Goal: Information Seeking & Learning: Learn about a topic

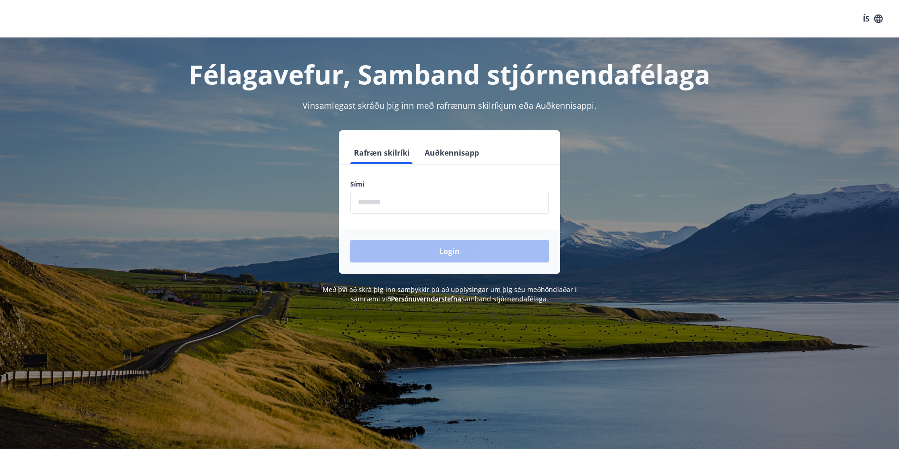
click at [405, 199] on input "phone" at bounding box center [449, 202] width 199 height 23
type input "********"
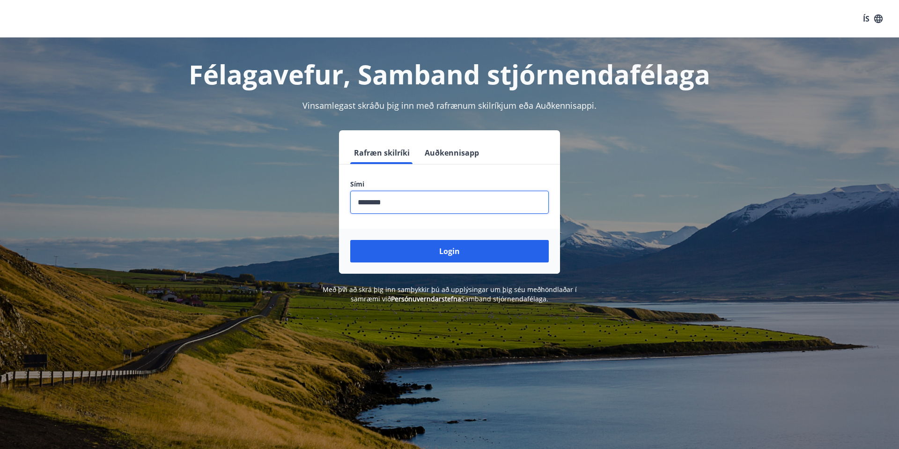
click at [424, 258] on button "Login" at bounding box center [449, 251] width 199 height 22
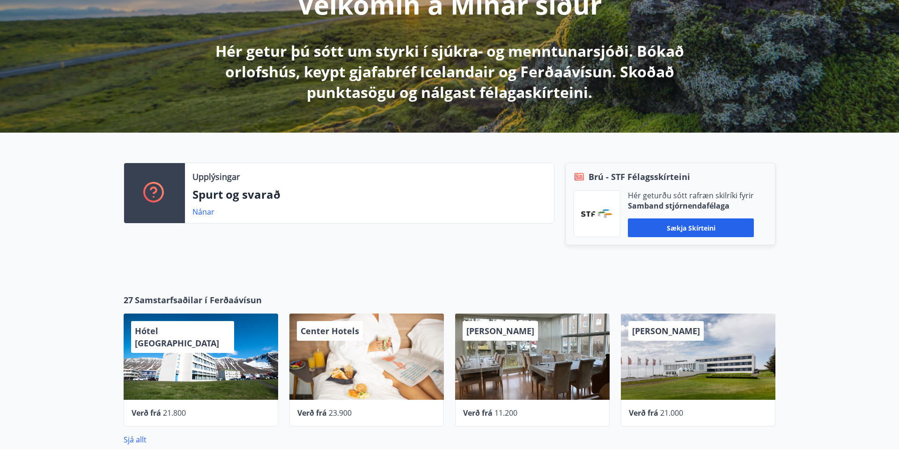
scroll to position [143, 0]
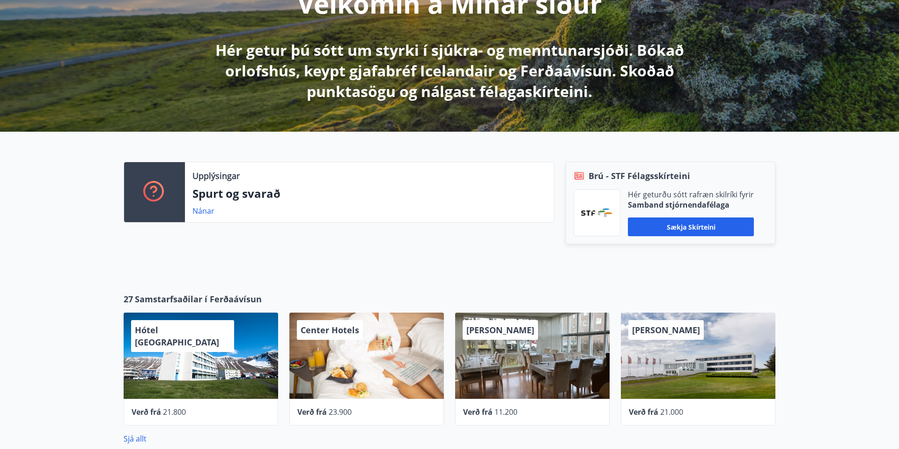
click at [414, 269] on div "Upplýsingar Spurt og svarað Nánar Brú - STF Félagsskírteini Hér geturðu sótt ra…" at bounding box center [449, 205] width 899 height 146
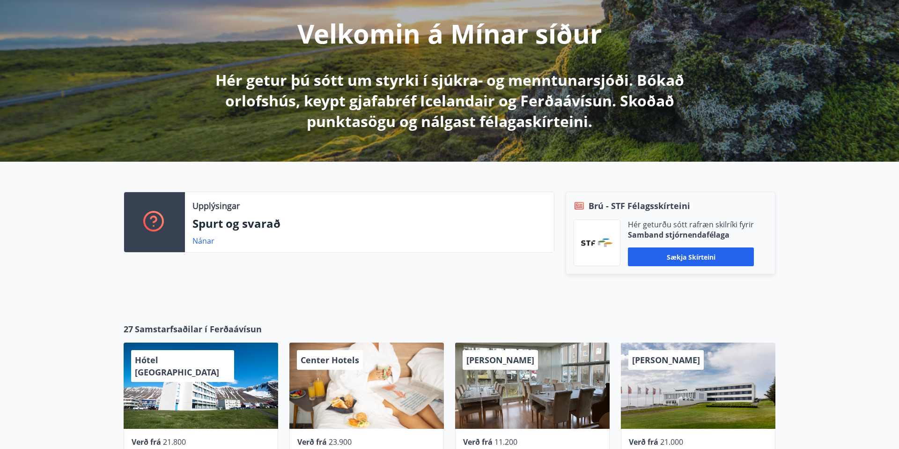
scroll to position [0, 0]
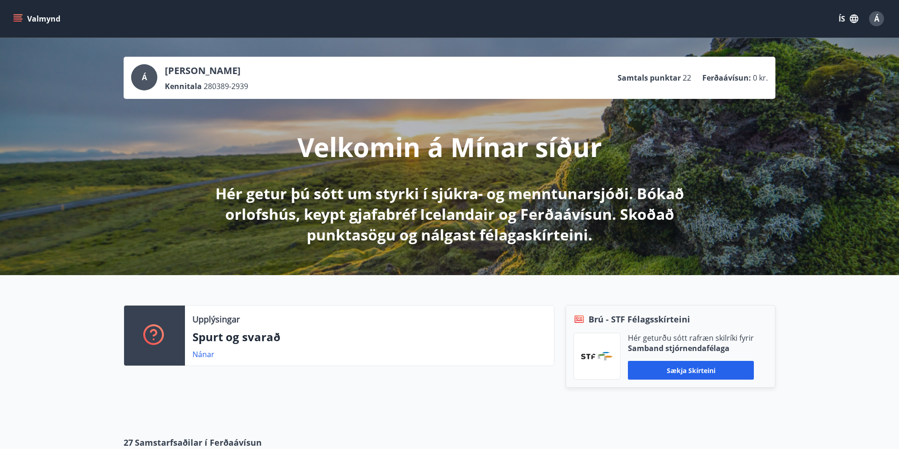
click at [17, 17] on icon "menu" at bounding box center [18, 16] width 8 height 1
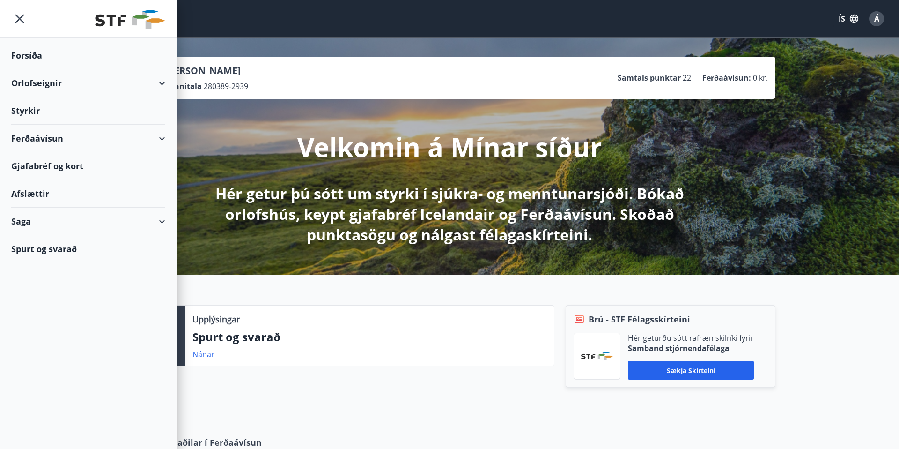
click at [161, 87] on div "Orlofseignir" at bounding box center [88, 83] width 154 height 28
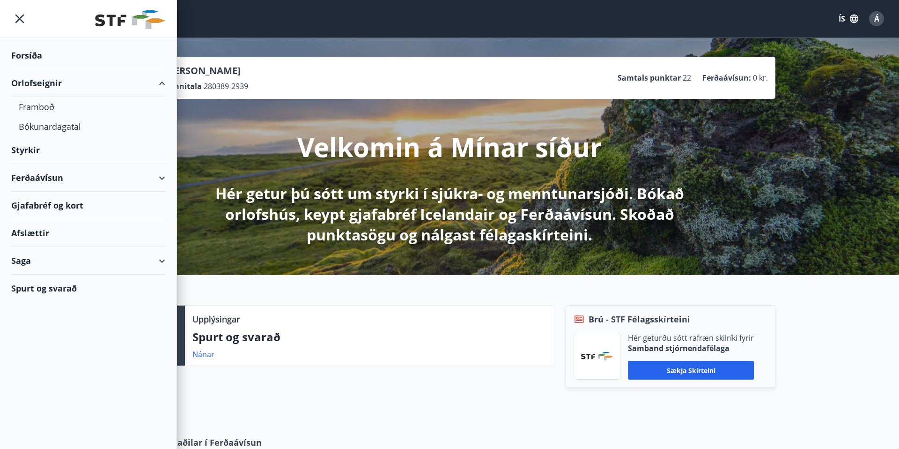
click at [160, 84] on div "Orlofseignir" at bounding box center [88, 83] width 154 height 28
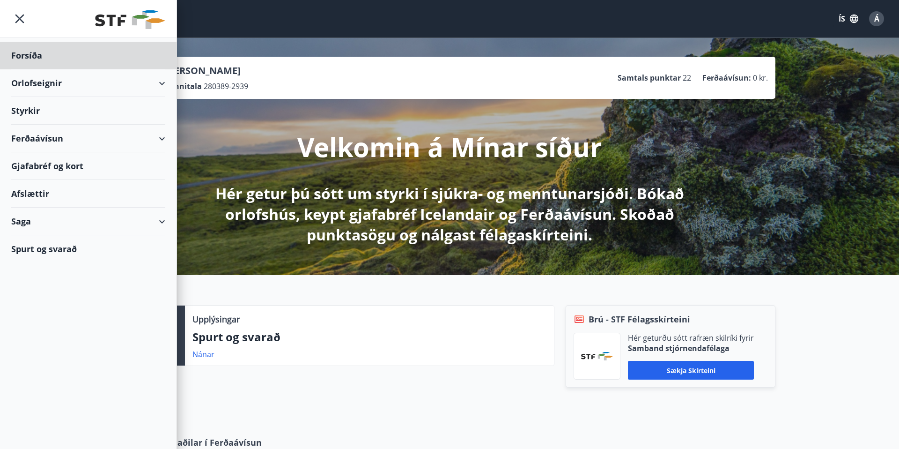
click at [33, 113] on div "Styrkir" at bounding box center [88, 111] width 154 height 28
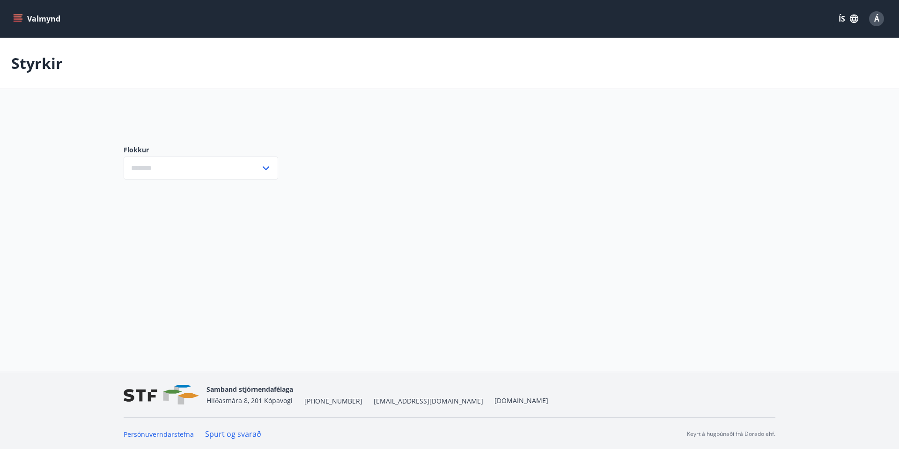
type input "***"
